Goal: Information Seeking & Learning: Learn about a topic

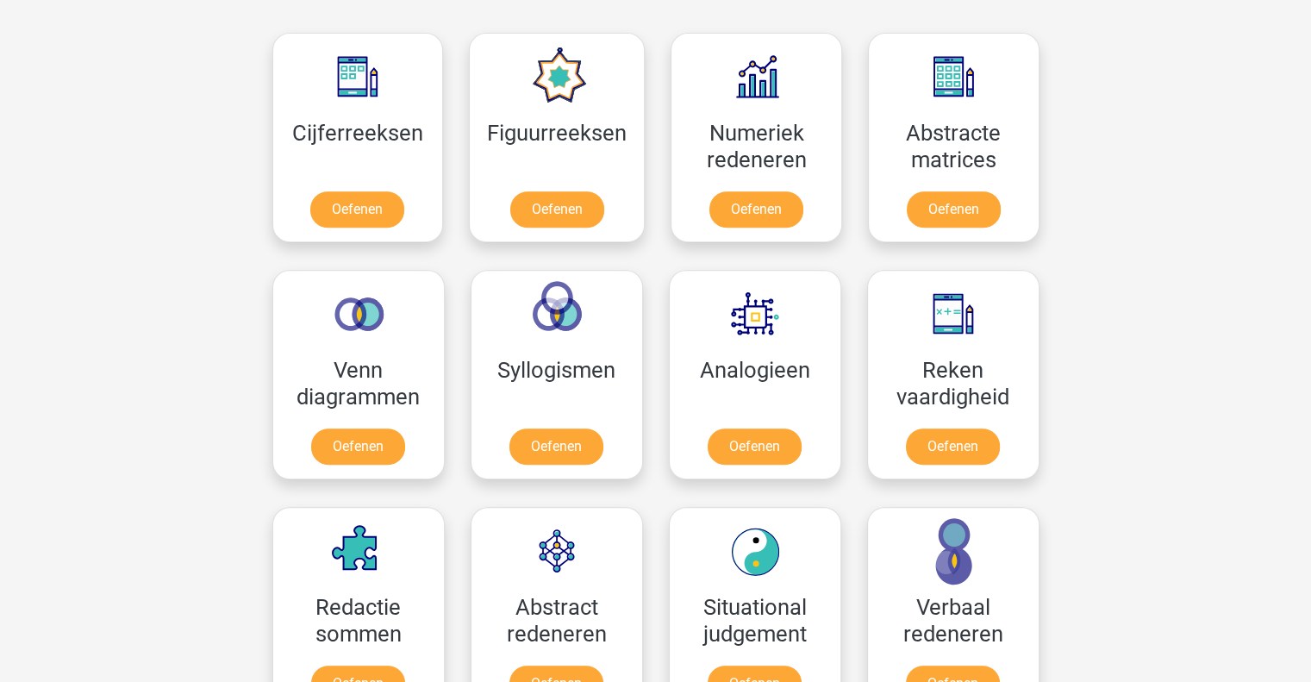
scroll to position [690, 0]
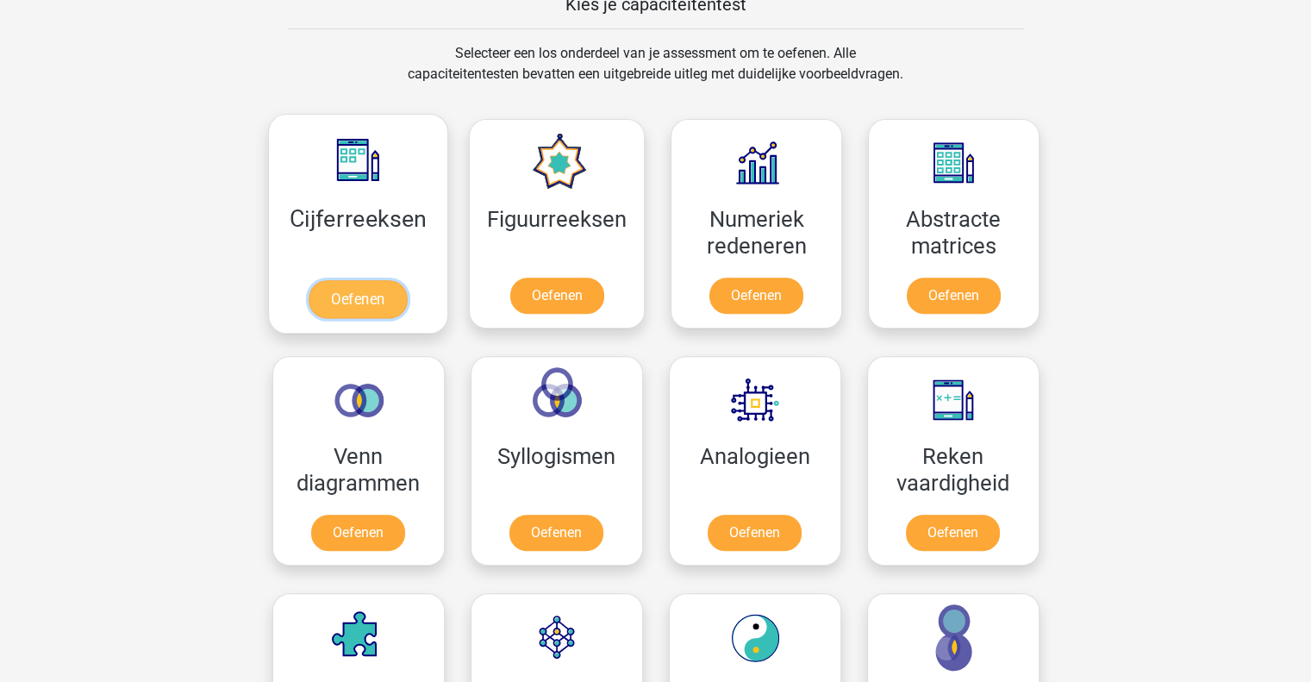
click at [335, 305] on link "Oefenen" at bounding box center [358, 299] width 98 height 38
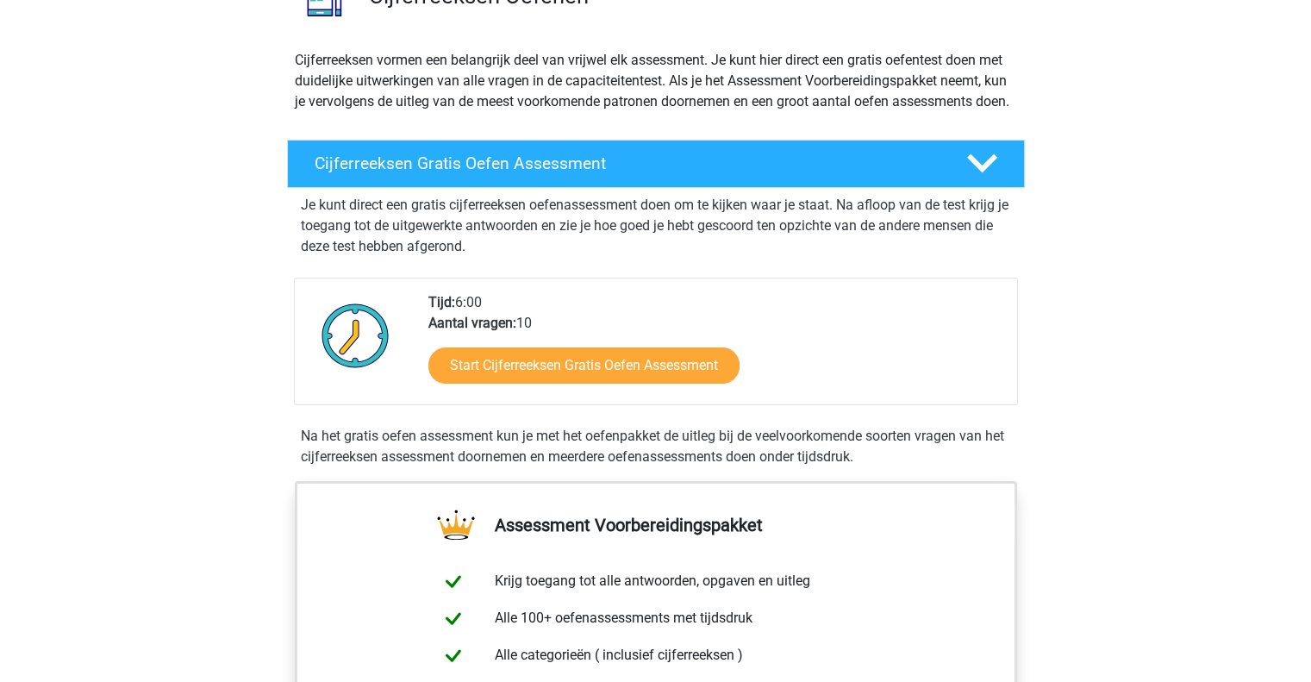
scroll to position [172, 0]
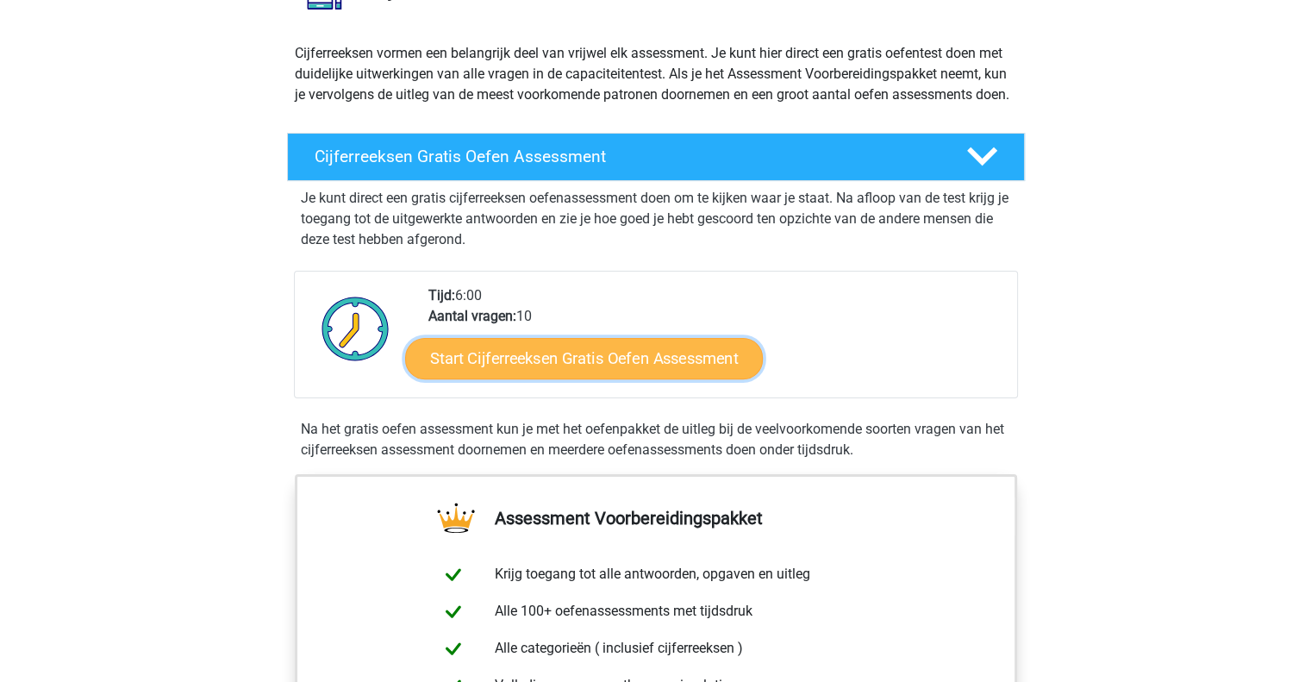
click at [624, 363] on link "Start Cijferreeksen Gratis Oefen Assessment" at bounding box center [584, 357] width 358 height 41
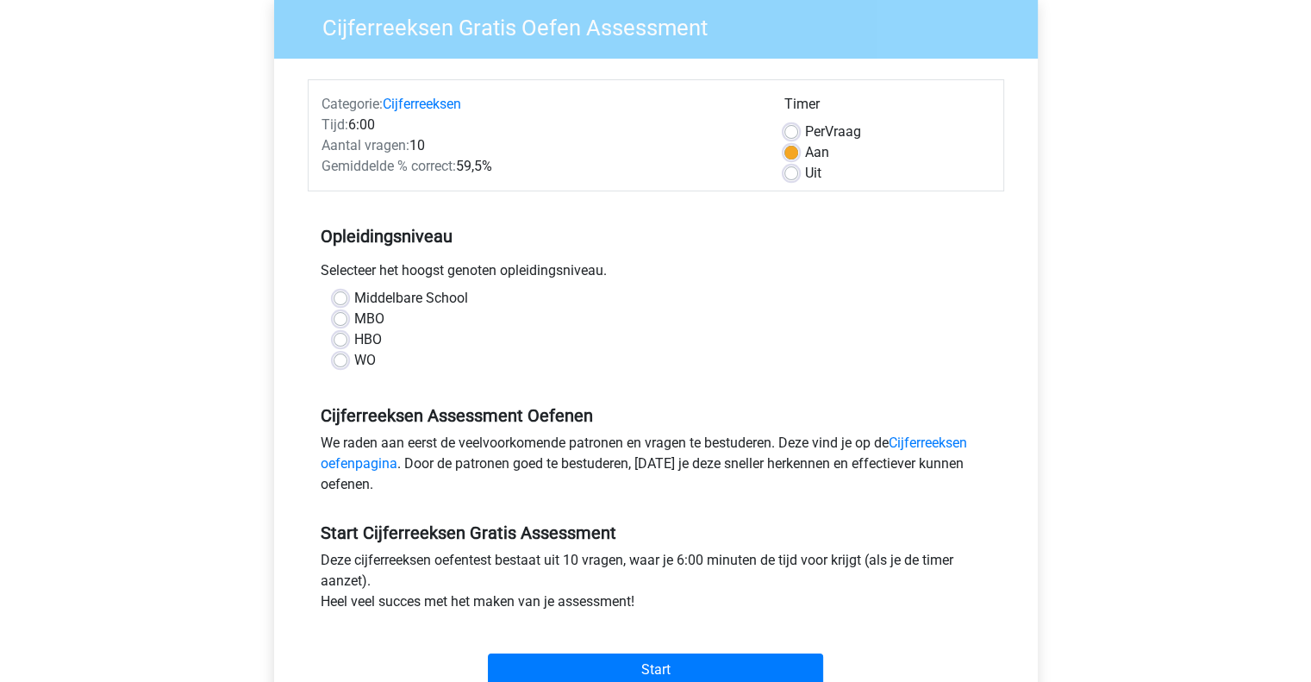
scroll to position [259, 0]
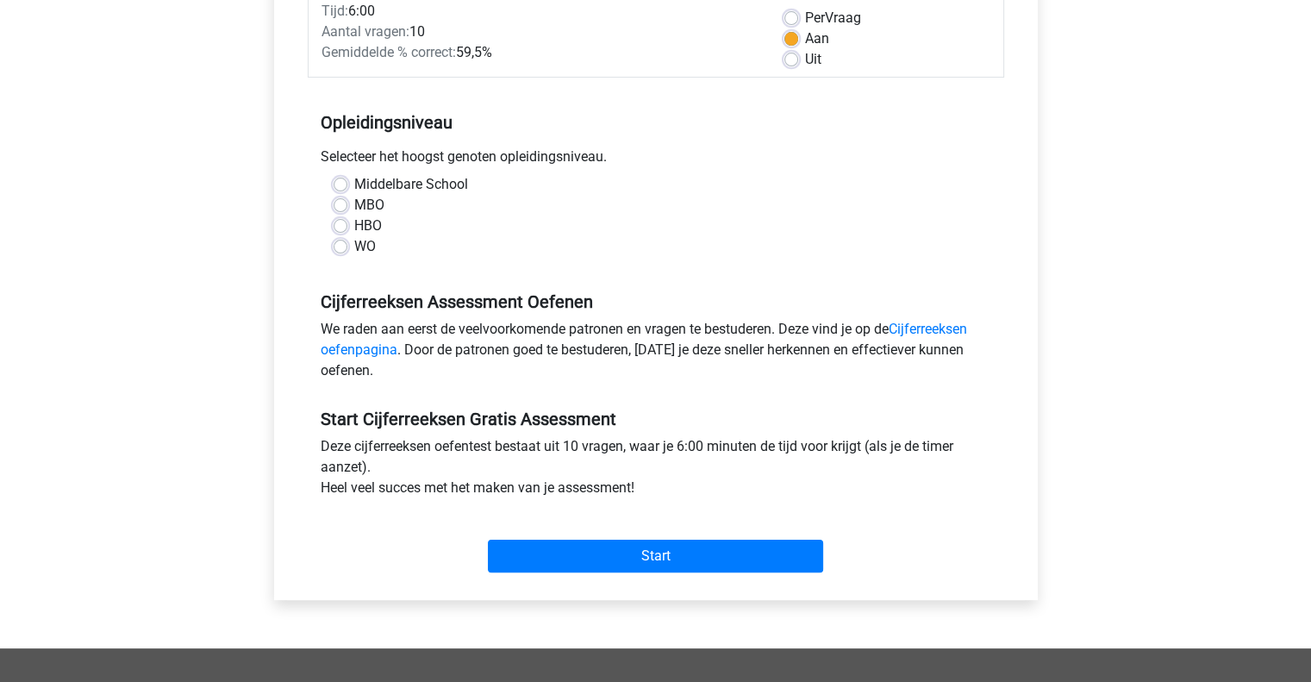
click at [354, 202] on label "MBO" at bounding box center [369, 205] width 30 height 21
click at [336, 202] on input "MBO" at bounding box center [341, 203] width 14 height 17
radio input "true"
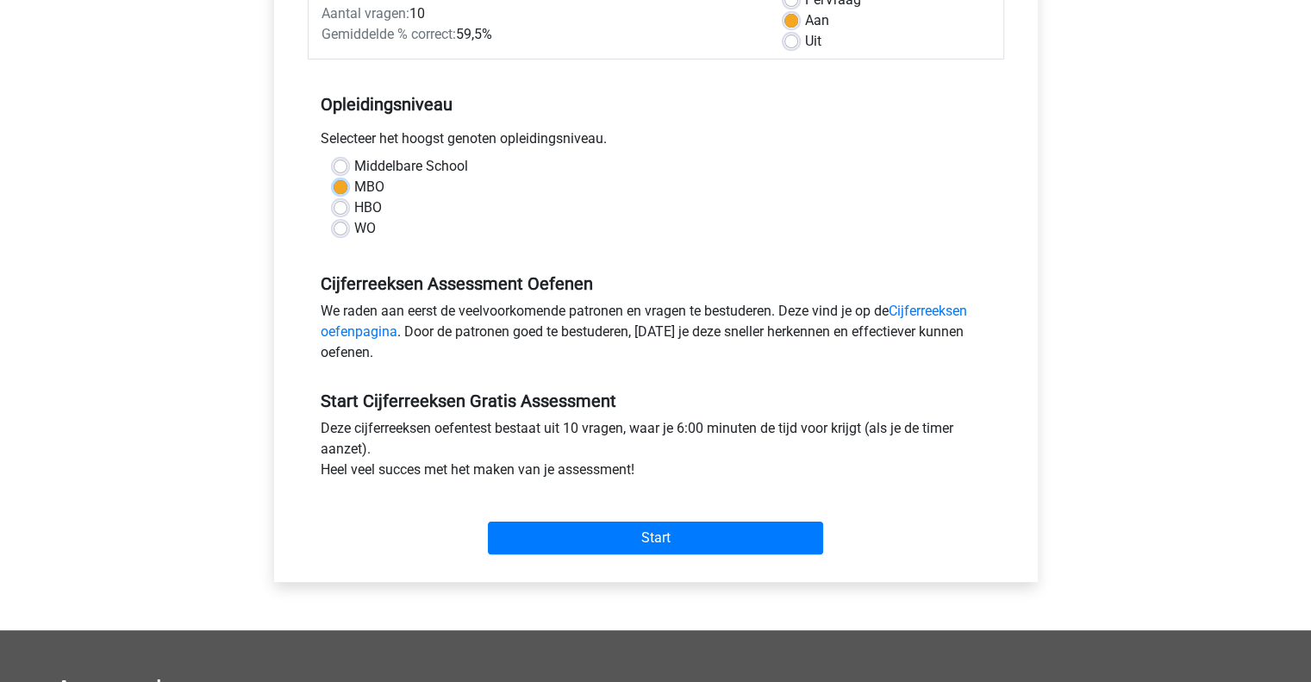
scroll to position [345, 0]
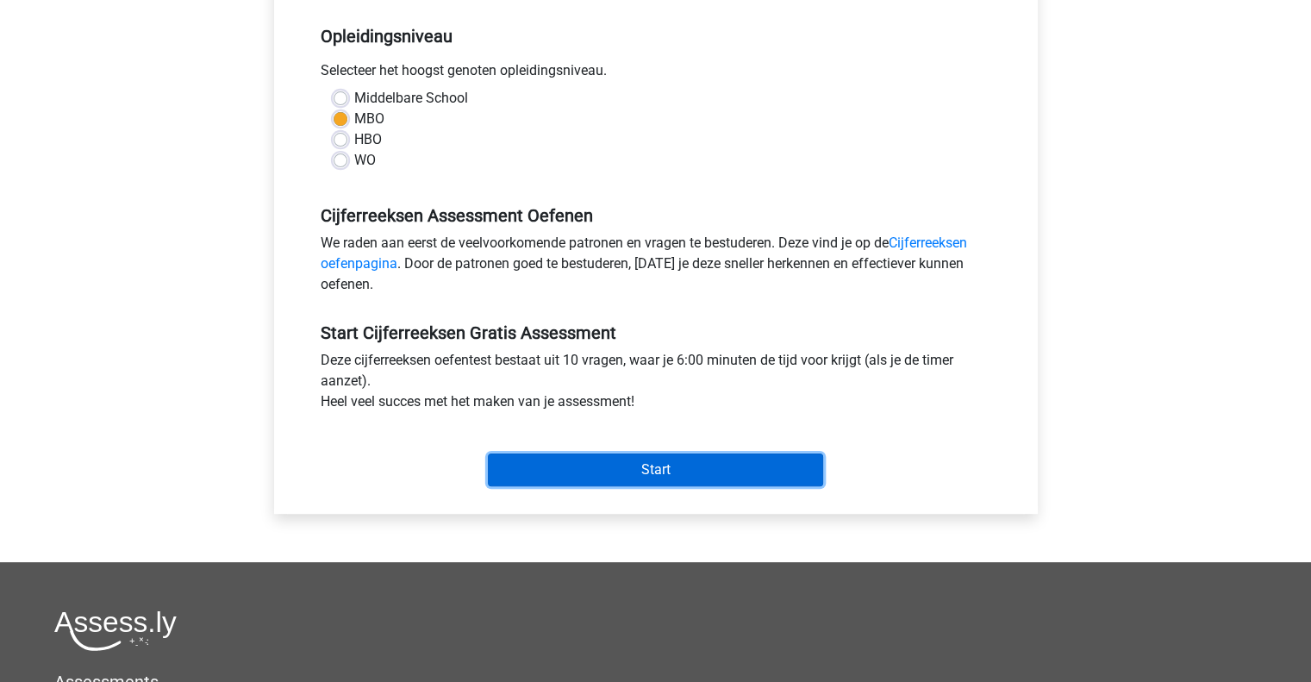
click at [688, 470] on input "Start" at bounding box center [655, 469] width 335 height 33
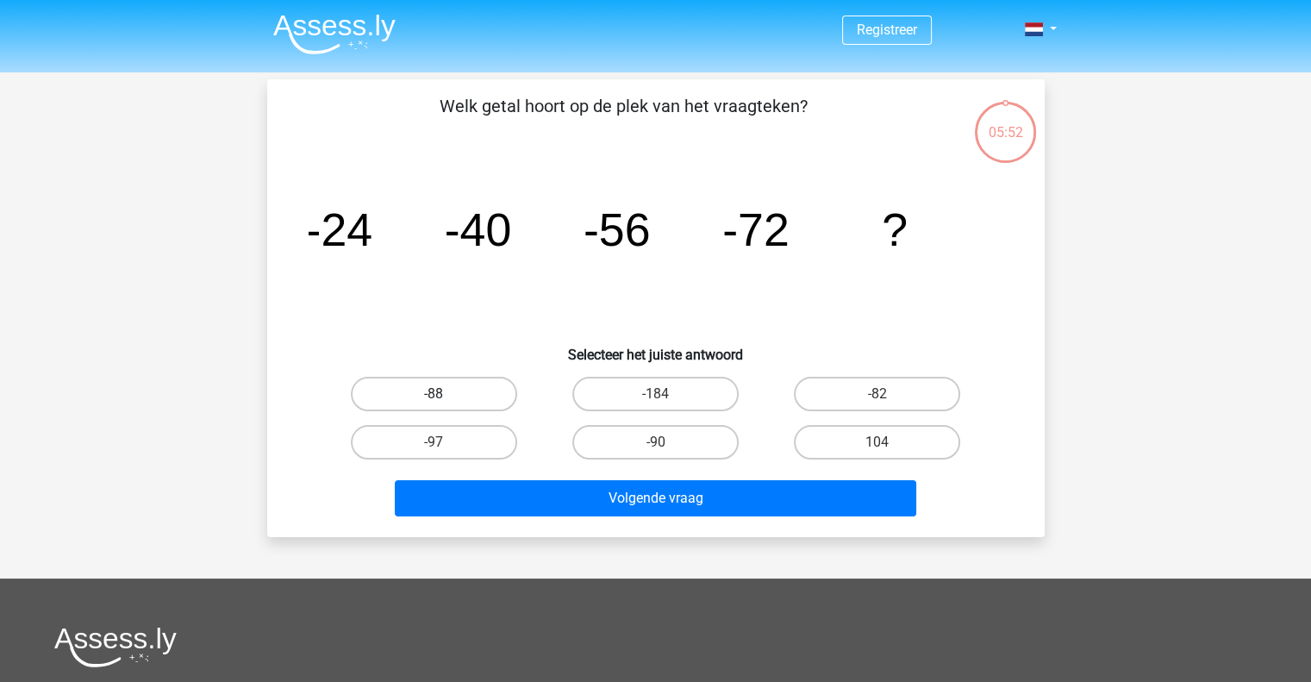
click at [477, 392] on label "-88" at bounding box center [434, 394] width 166 height 34
click at [445, 394] on input "-88" at bounding box center [439, 399] width 11 height 11
radio input "true"
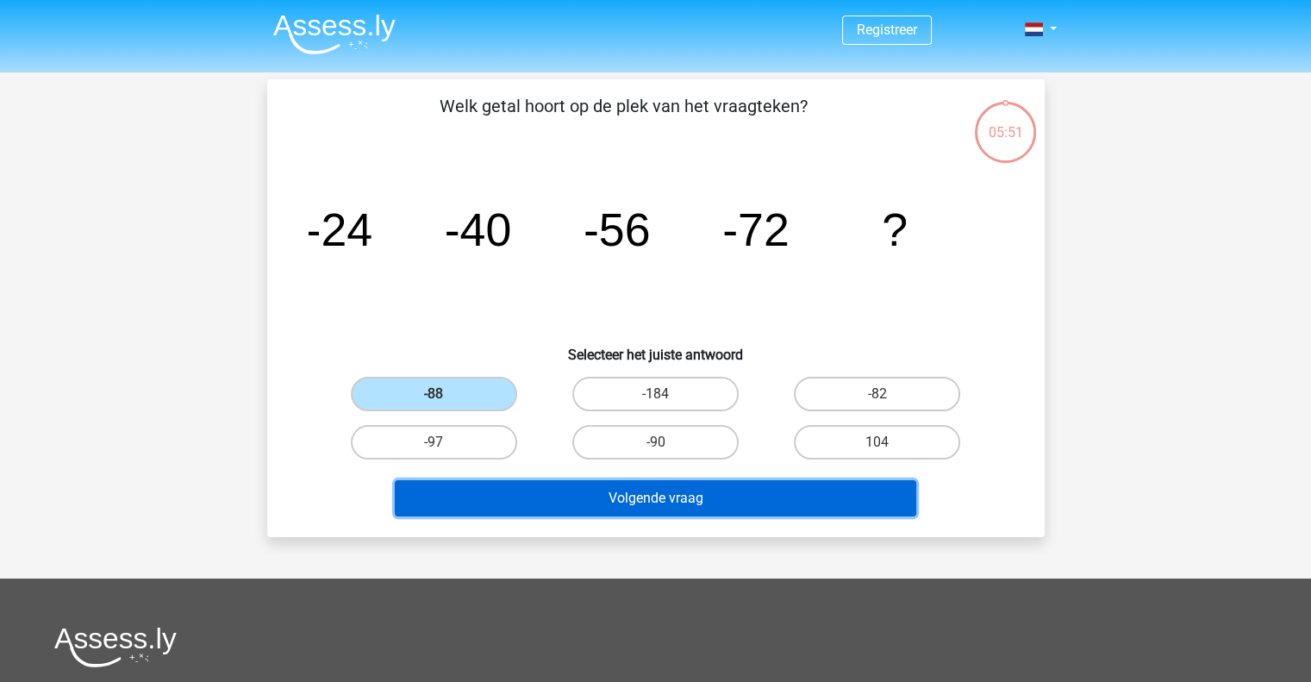
click at [631, 493] on button "Volgende vraag" at bounding box center [656, 498] width 522 height 36
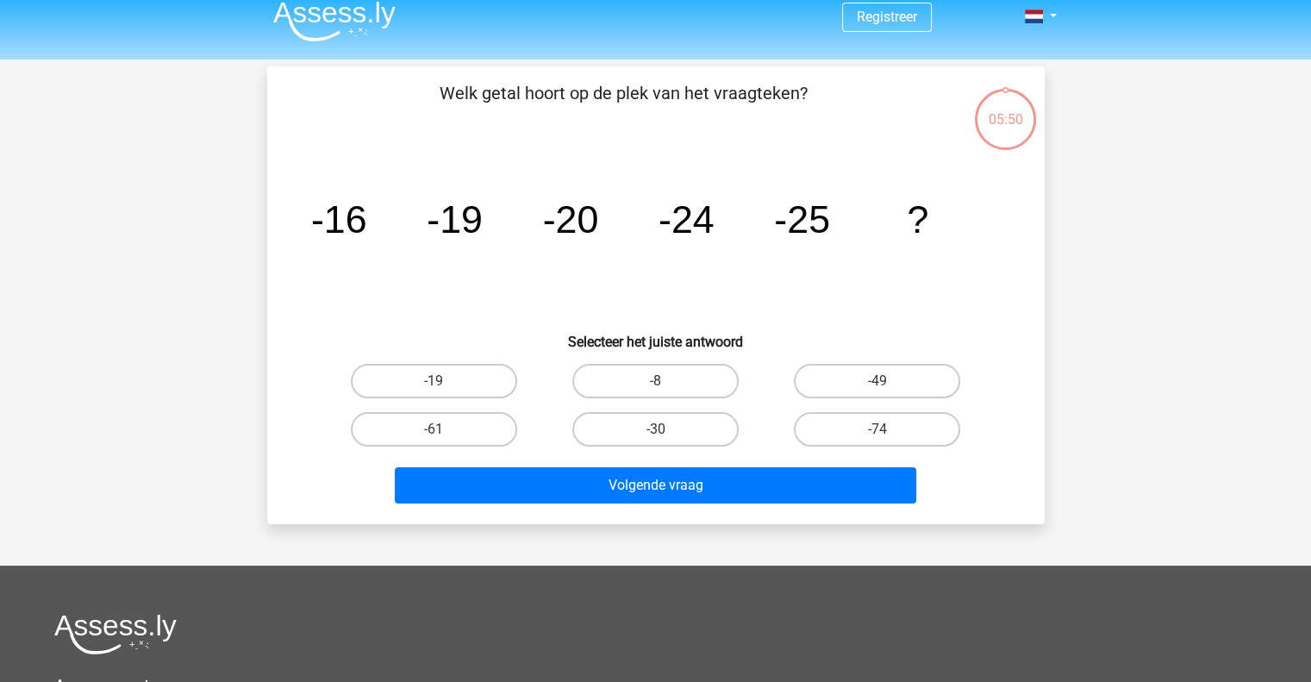
scroll to position [79, 0]
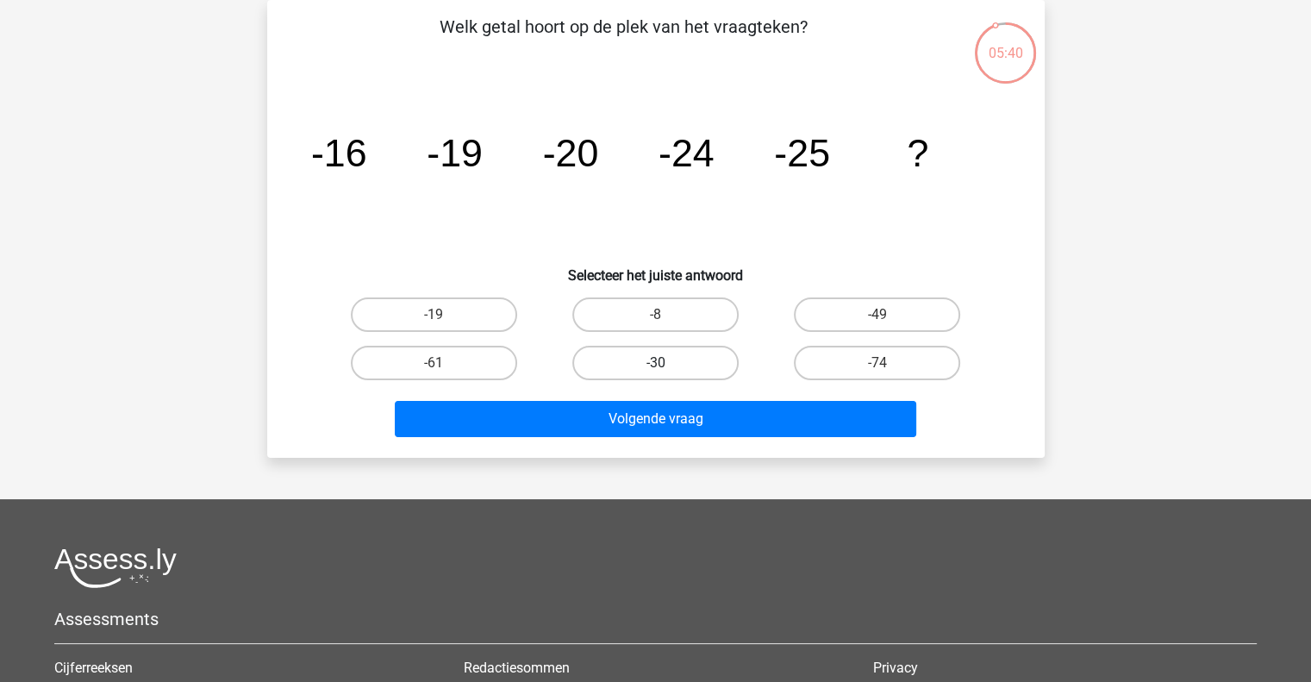
click at [641, 366] on label "-30" at bounding box center [655, 363] width 166 height 34
click at [655, 366] on input "-30" at bounding box center [660, 368] width 11 height 11
radio input "true"
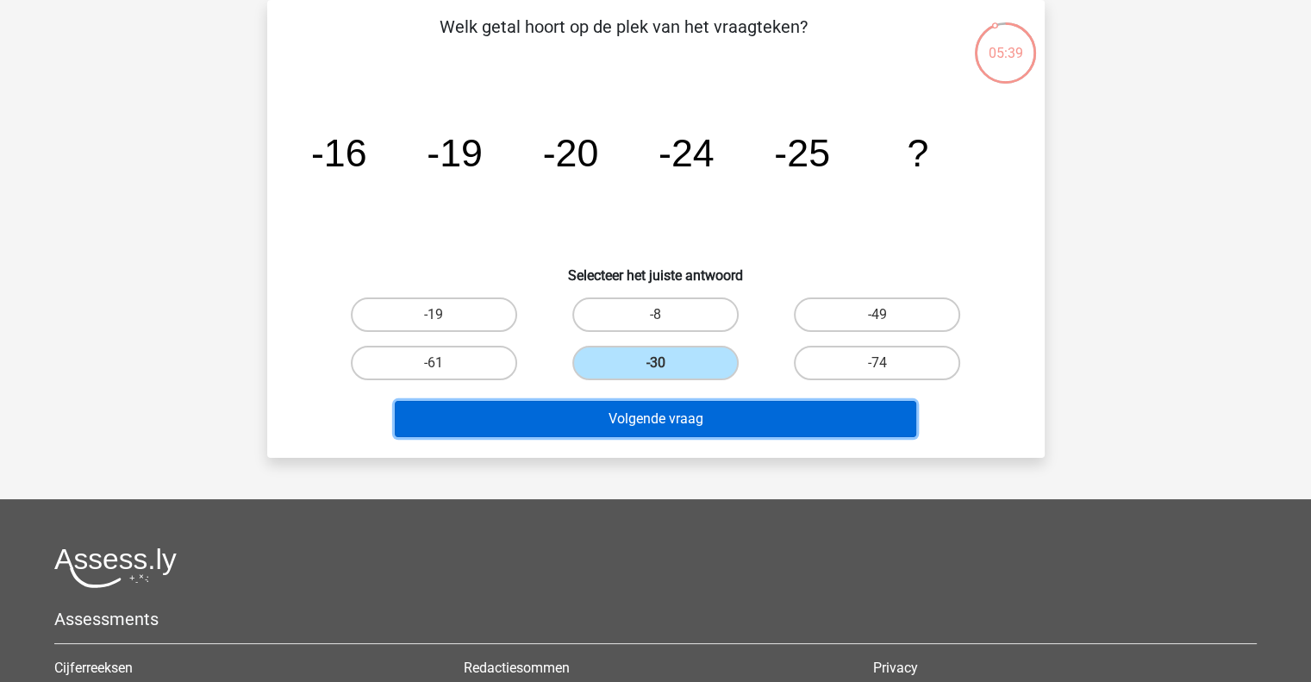
click at [641, 413] on button "Volgende vraag" at bounding box center [656, 419] width 522 height 36
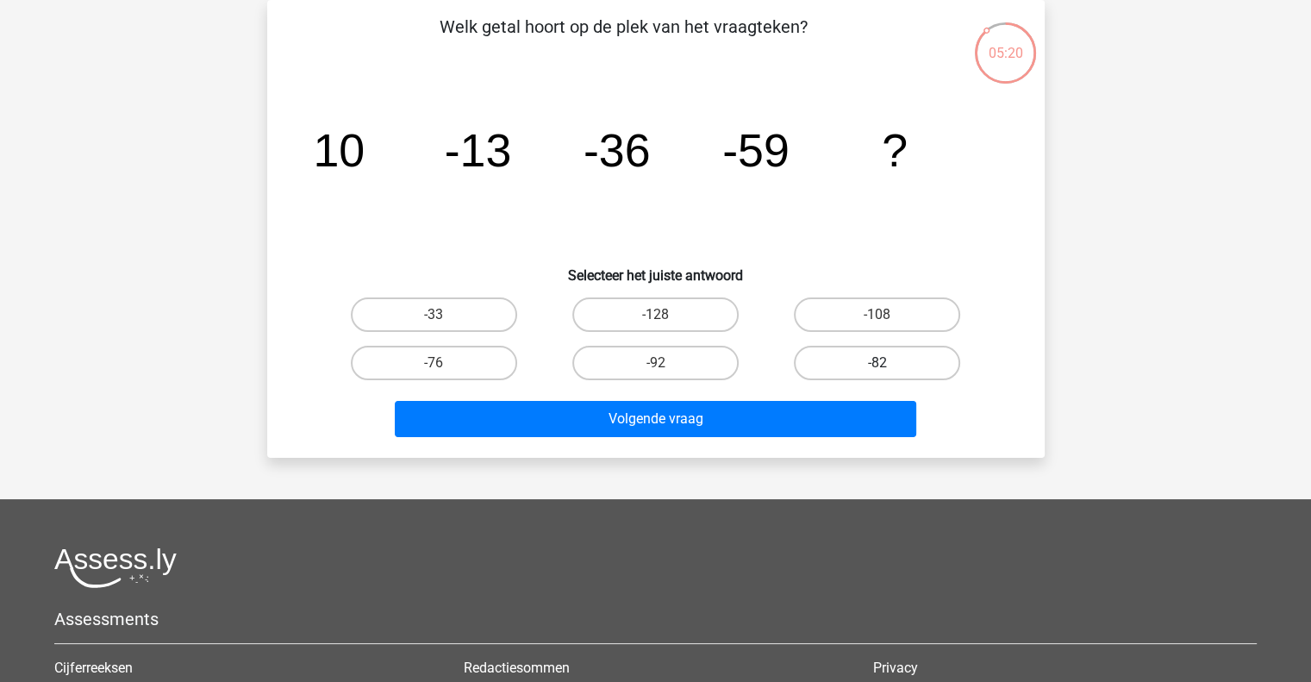
click at [865, 361] on label "-82" at bounding box center [877, 363] width 166 height 34
click at [878, 363] on input "-82" at bounding box center [883, 368] width 11 height 11
radio input "true"
click at [722, 394] on div "Volgende vraag" at bounding box center [656, 415] width 722 height 57
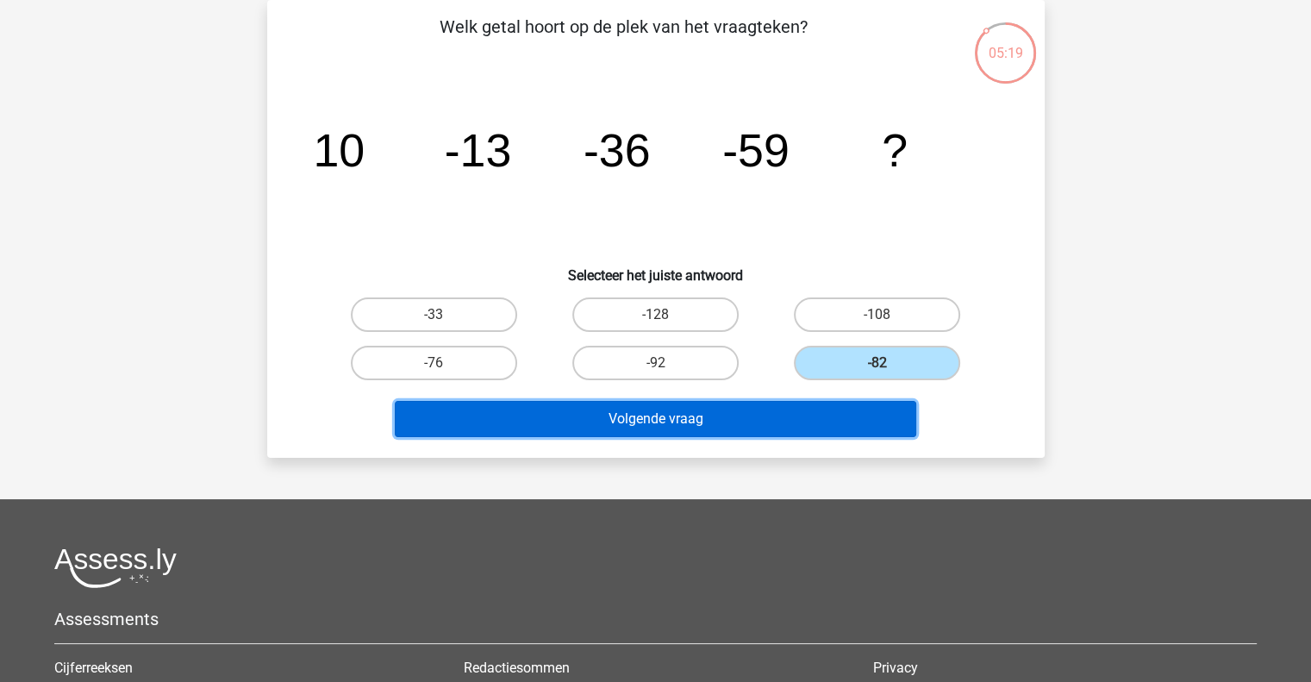
click at [719, 416] on button "Volgende vraag" at bounding box center [656, 419] width 522 height 36
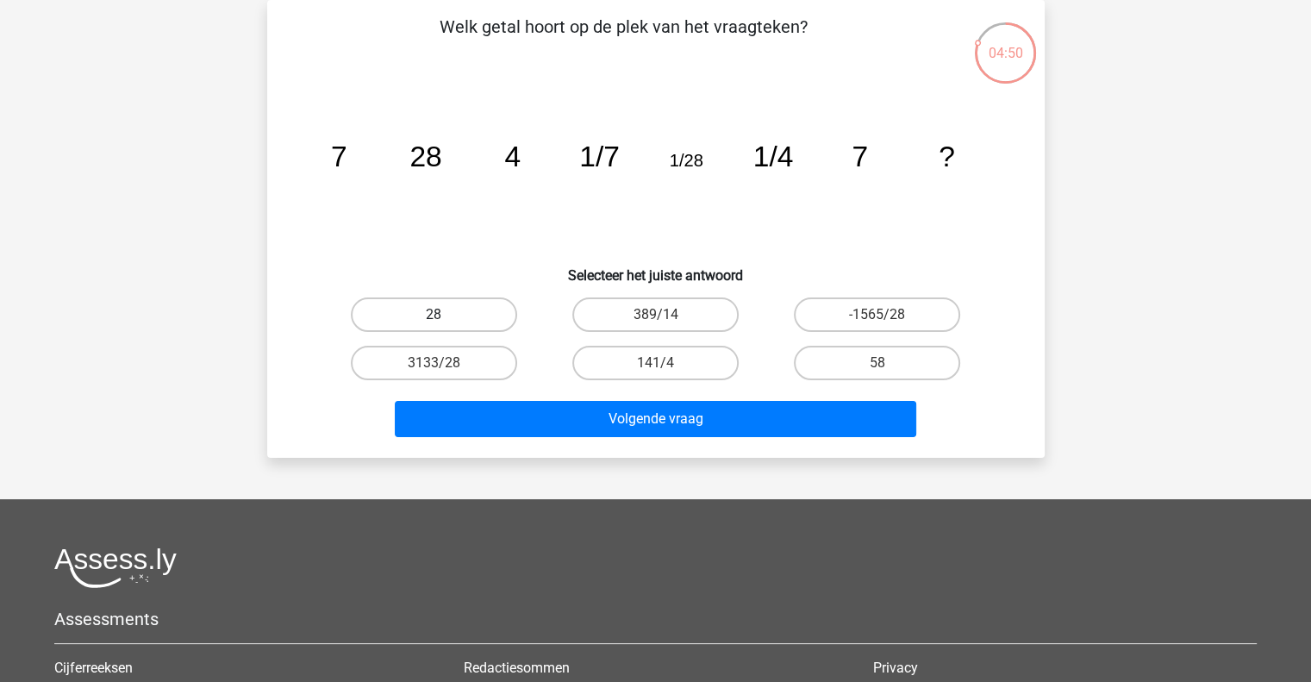
click at [493, 303] on label "28" at bounding box center [434, 314] width 166 height 34
click at [445, 315] on input "28" at bounding box center [439, 320] width 11 height 11
radio input "true"
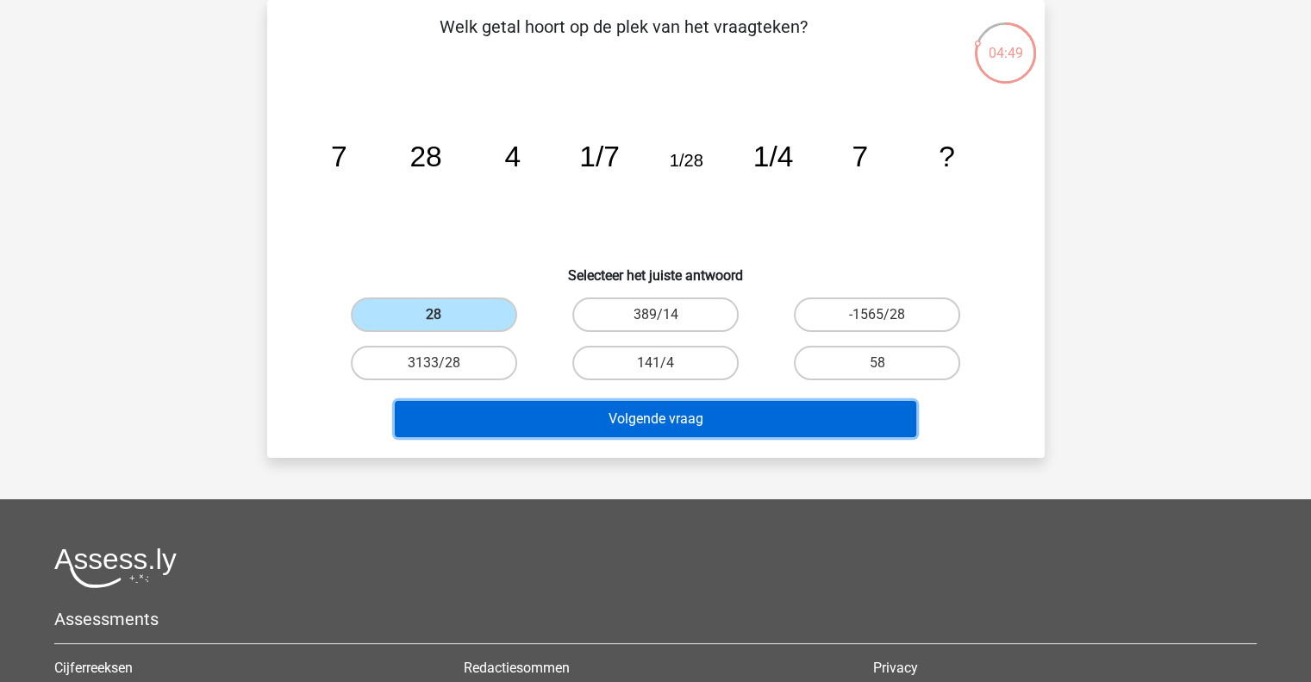
click at [614, 414] on button "Volgende vraag" at bounding box center [656, 419] width 522 height 36
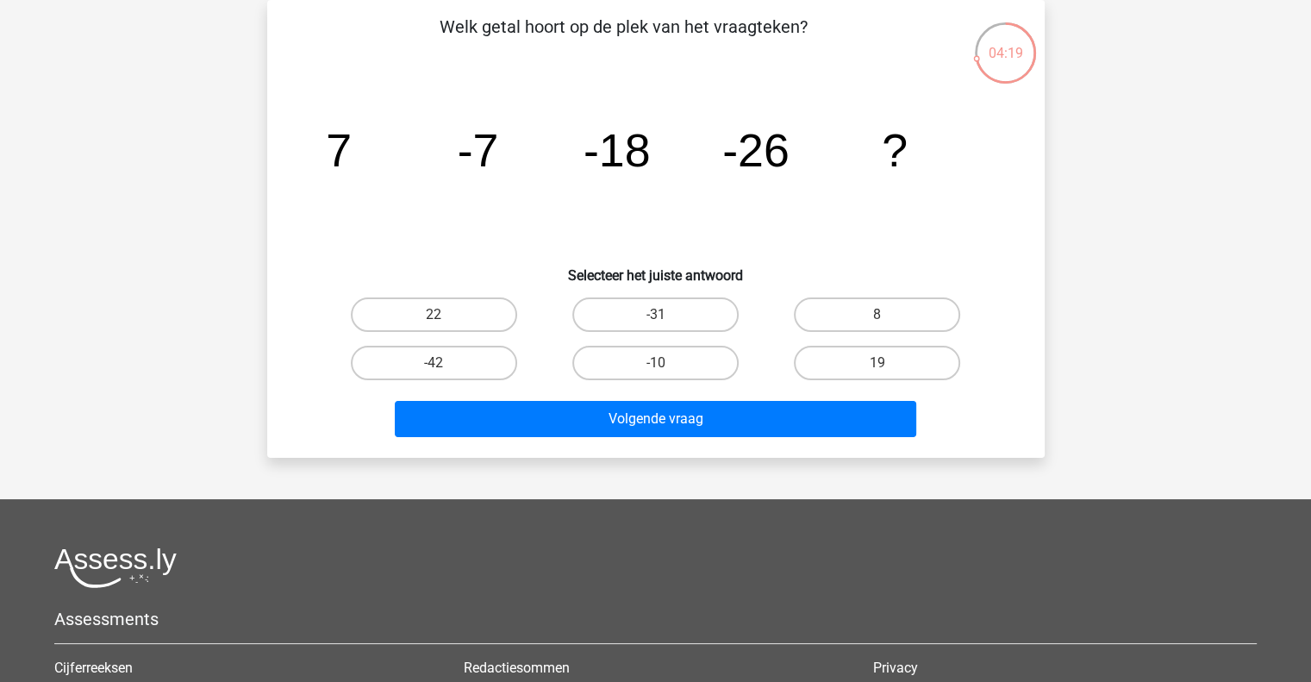
click at [661, 316] on input "-31" at bounding box center [660, 320] width 11 height 11
radio input "true"
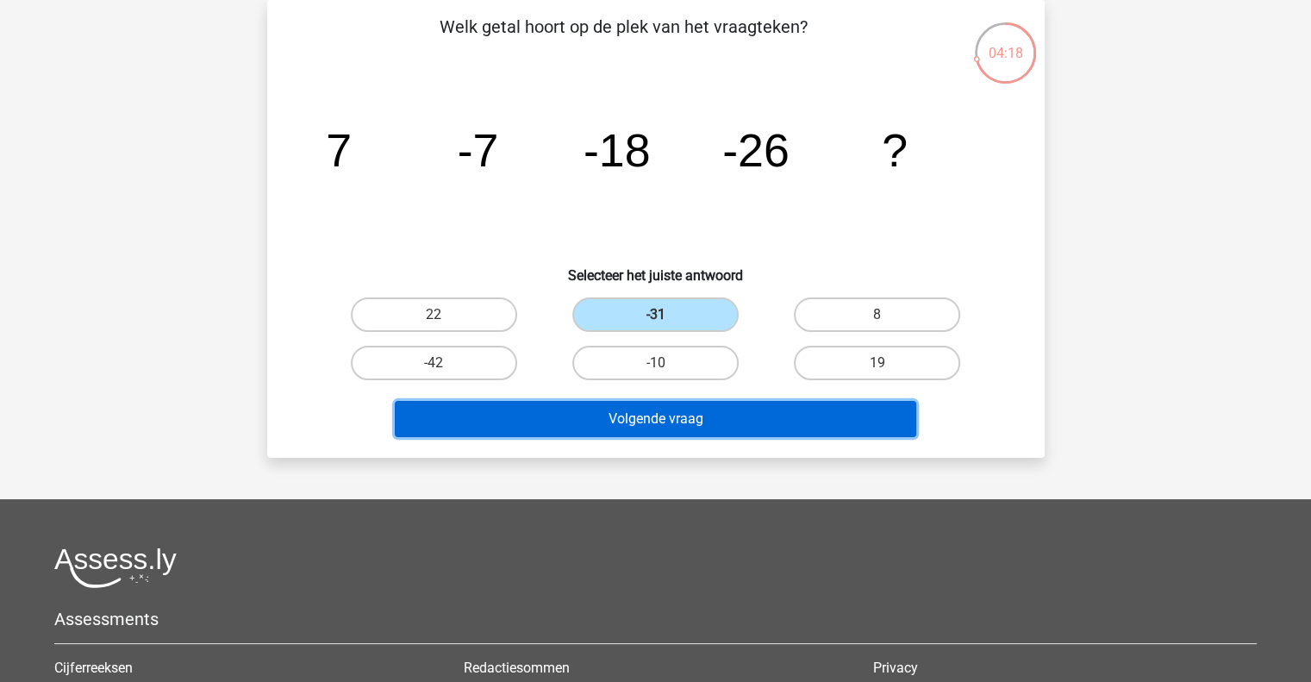
click at [682, 406] on button "Volgende vraag" at bounding box center [656, 419] width 522 height 36
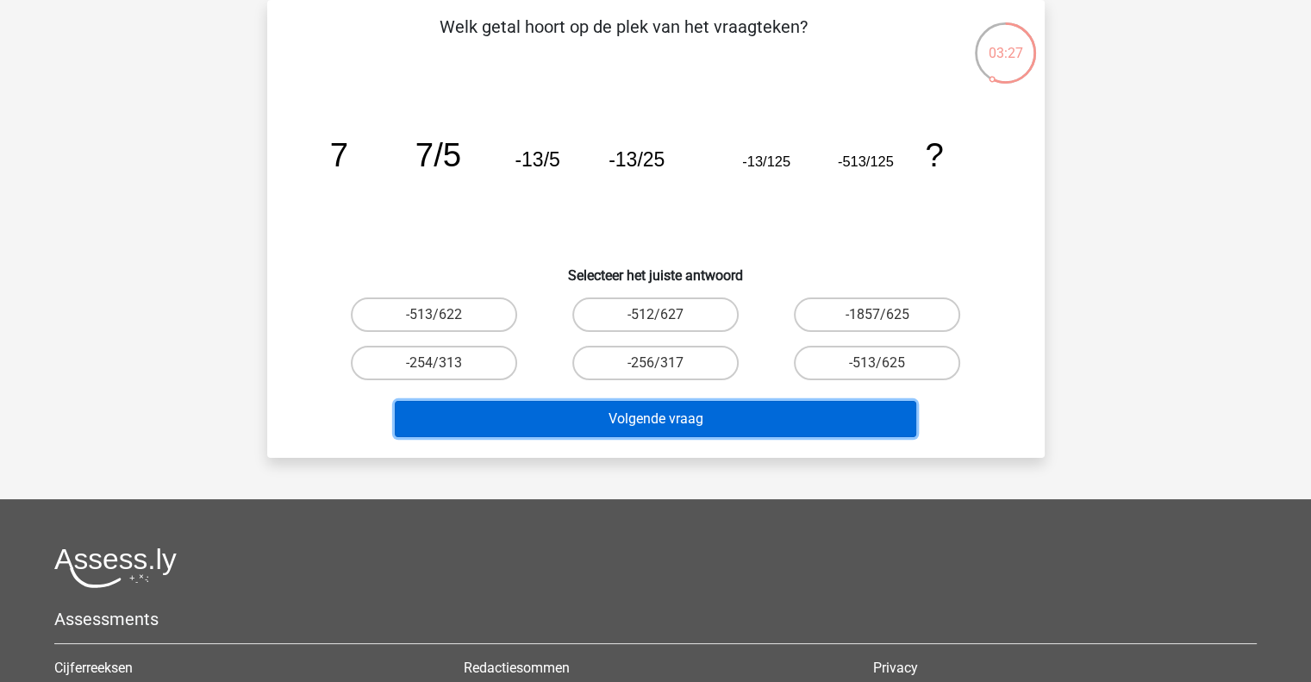
click at [657, 416] on button "Volgende vraag" at bounding box center [656, 419] width 522 height 36
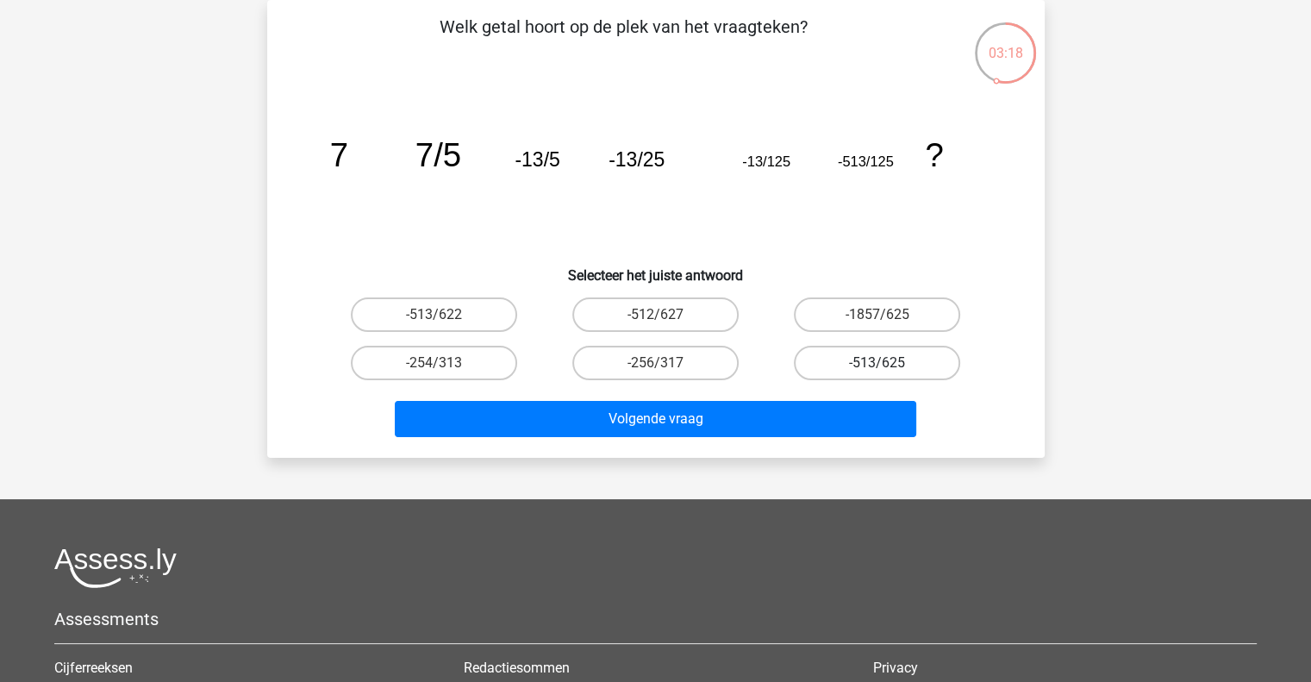
click at [890, 365] on label "-513/625" at bounding box center [877, 363] width 166 height 34
click at [889, 365] on input "-513/625" at bounding box center [883, 368] width 11 height 11
radio input "true"
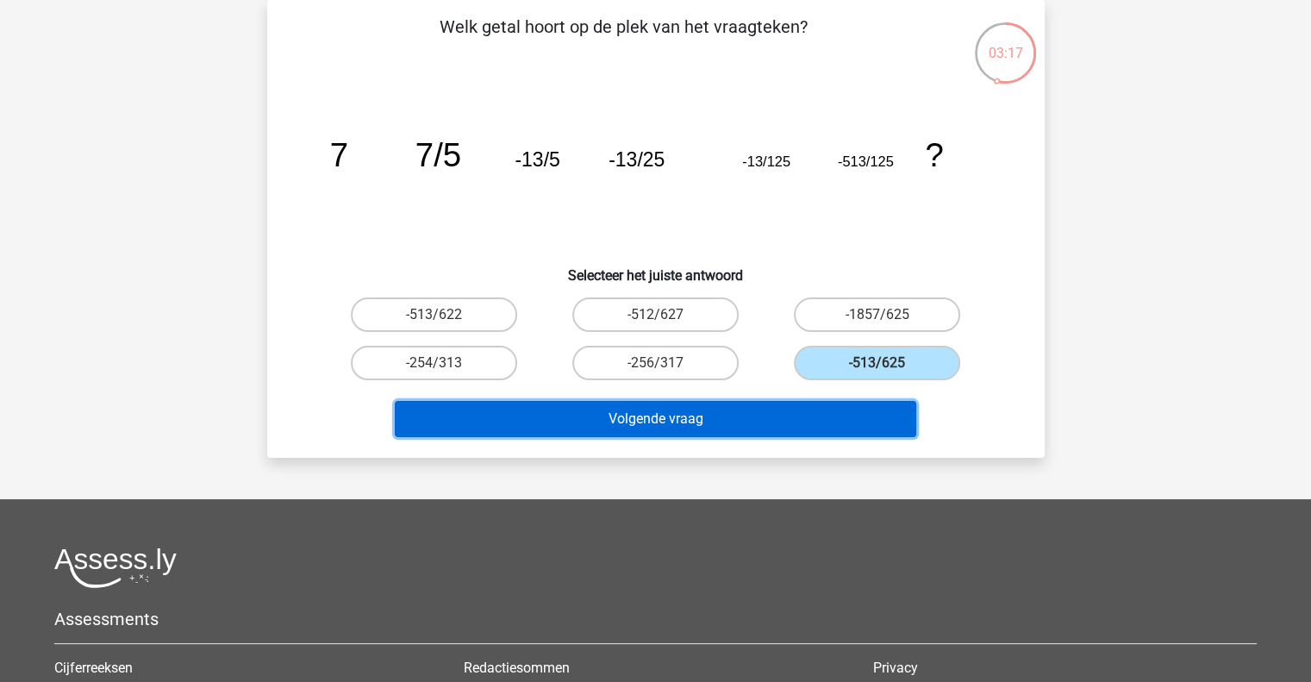
click at [715, 420] on button "Volgende vraag" at bounding box center [656, 419] width 522 height 36
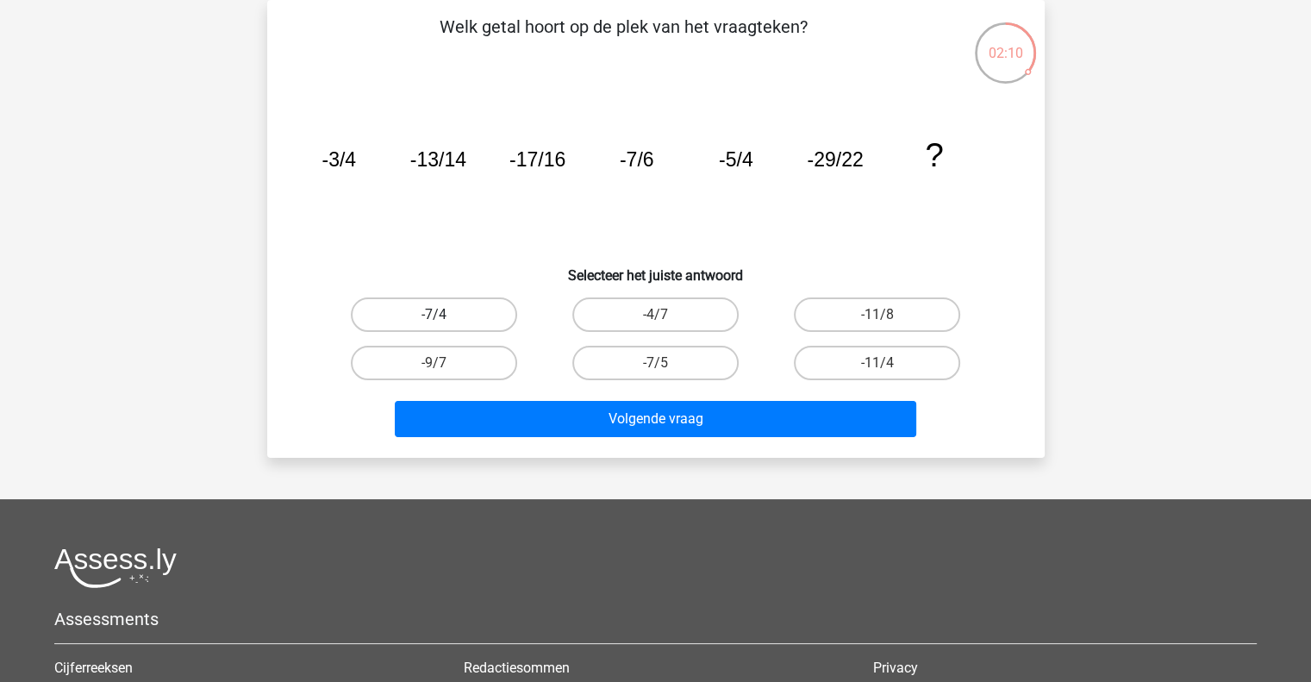
click at [478, 309] on label "-7/4" at bounding box center [434, 314] width 166 height 34
click at [445, 315] on input "-7/4" at bounding box center [439, 320] width 11 height 11
radio input "true"
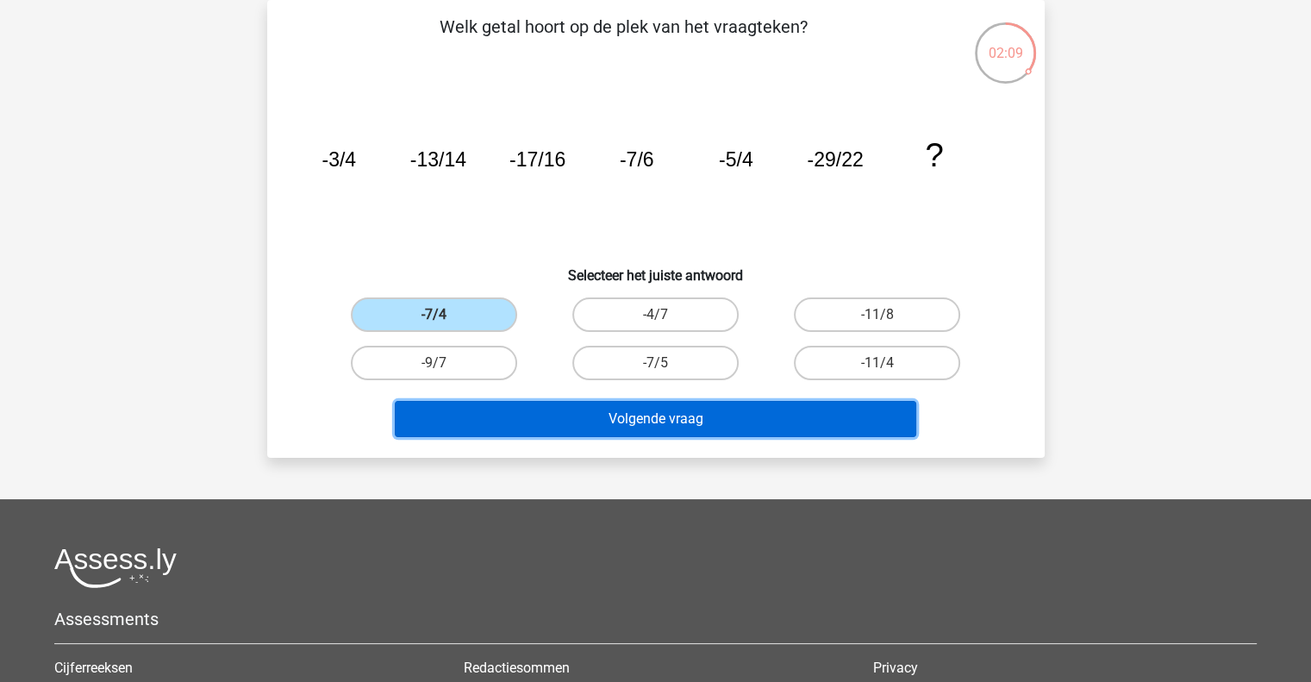
click at [634, 414] on button "Volgende vraag" at bounding box center [656, 419] width 522 height 36
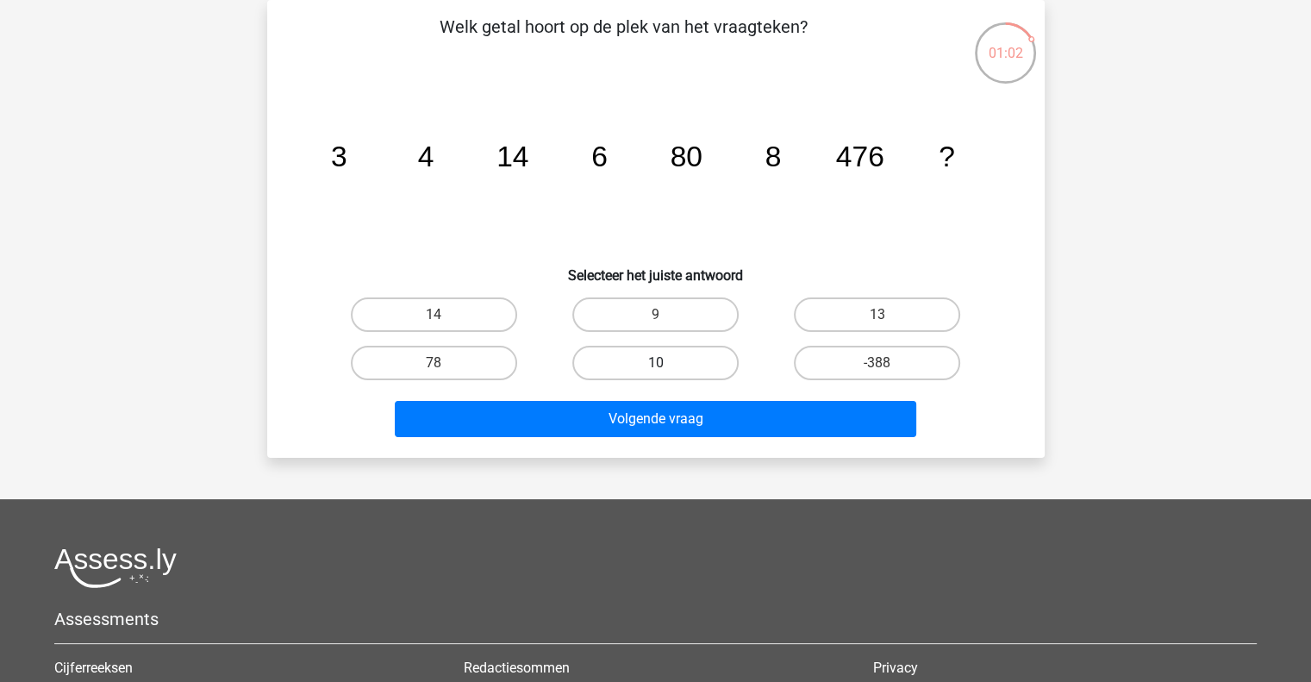
click at [638, 352] on label "10" at bounding box center [655, 363] width 166 height 34
click at [655, 363] on input "10" at bounding box center [660, 368] width 11 height 11
radio input "true"
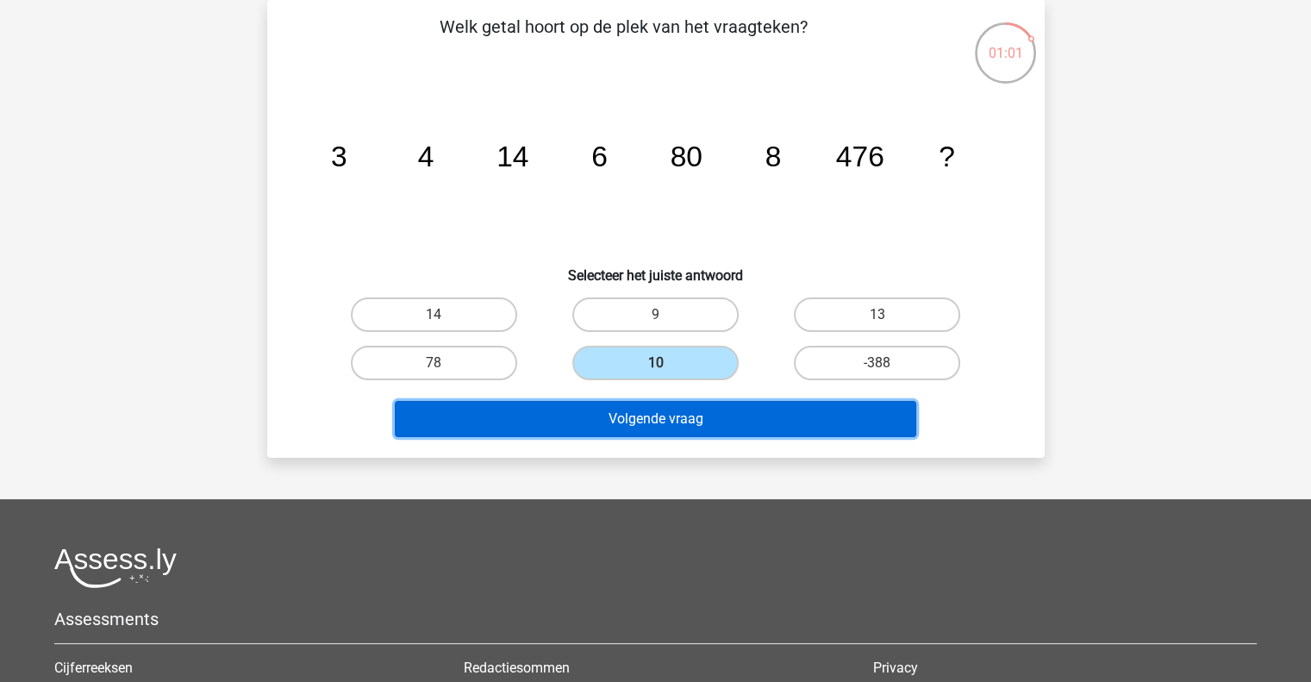
click at [648, 409] on button "Volgende vraag" at bounding box center [656, 419] width 522 height 36
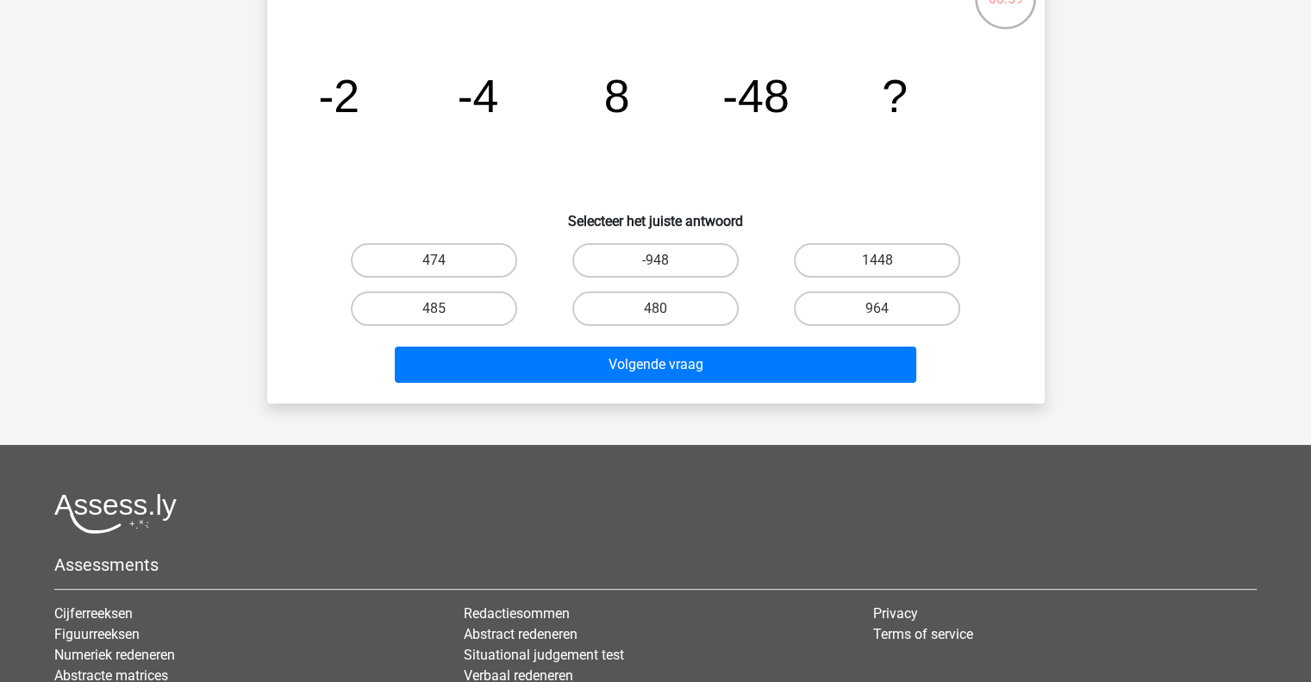
scroll to position [0, 0]
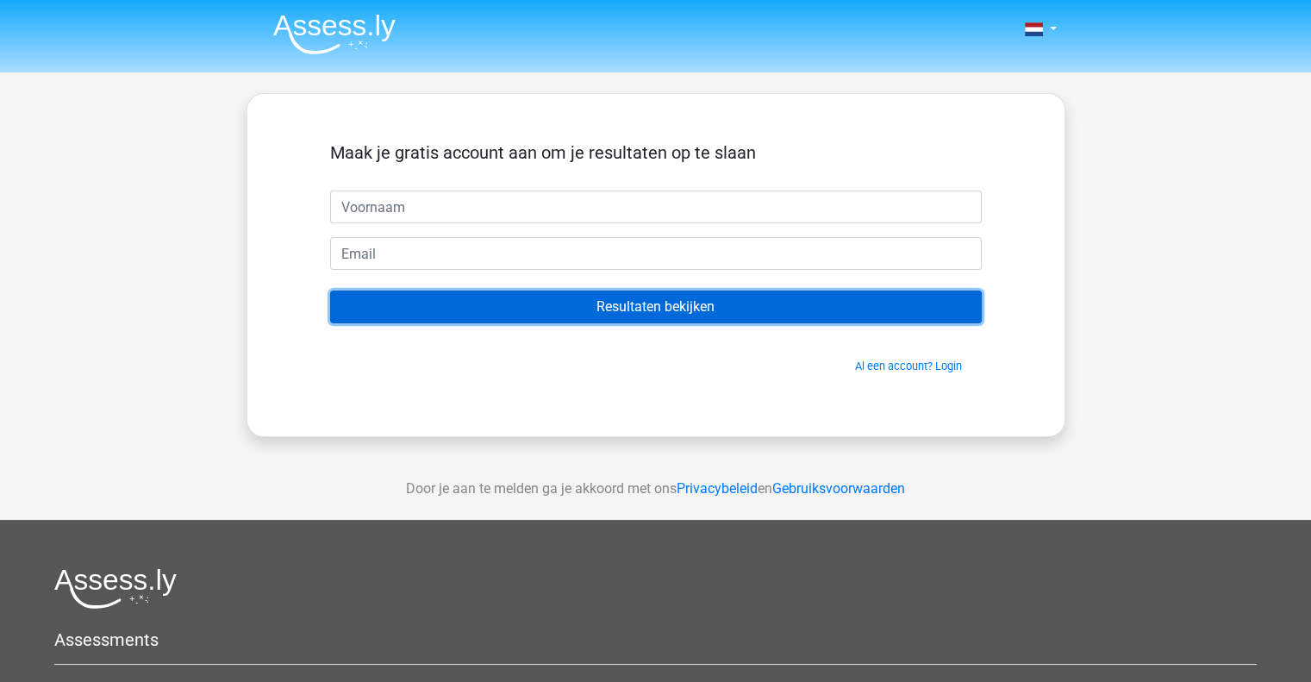
click at [737, 301] on input "Resultaten bekijken" at bounding box center [656, 307] width 652 height 33
